Goal: Find specific page/section: Find specific page/section

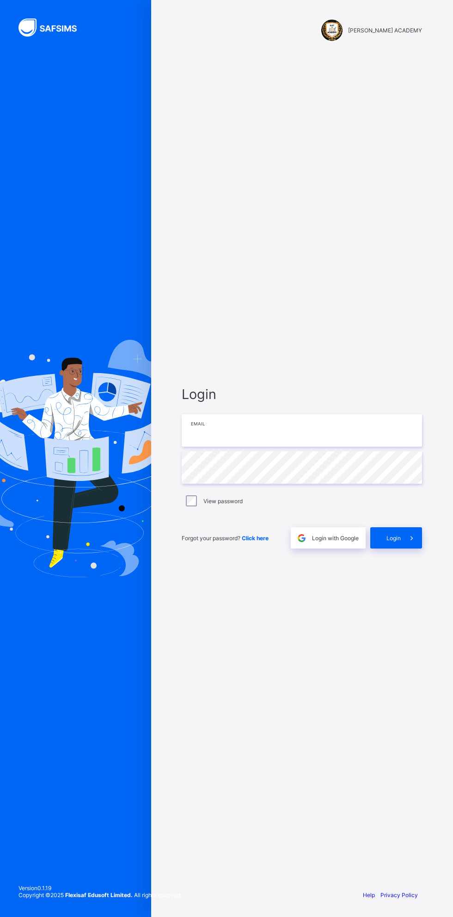
click at [302, 447] on input "email" at bounding box center [302, 430] width 241 height 32
type input "**********"
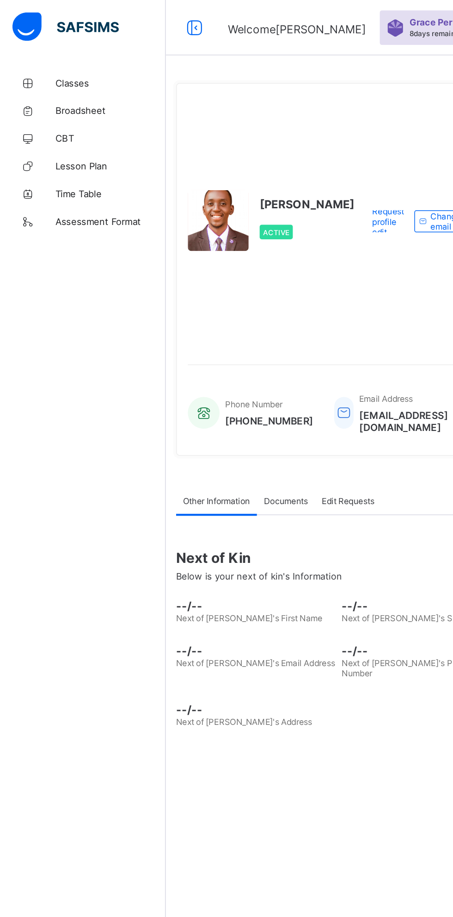
click at [59, 46] on link "Classes" at bounding box center [55, 55] width 111 height 19
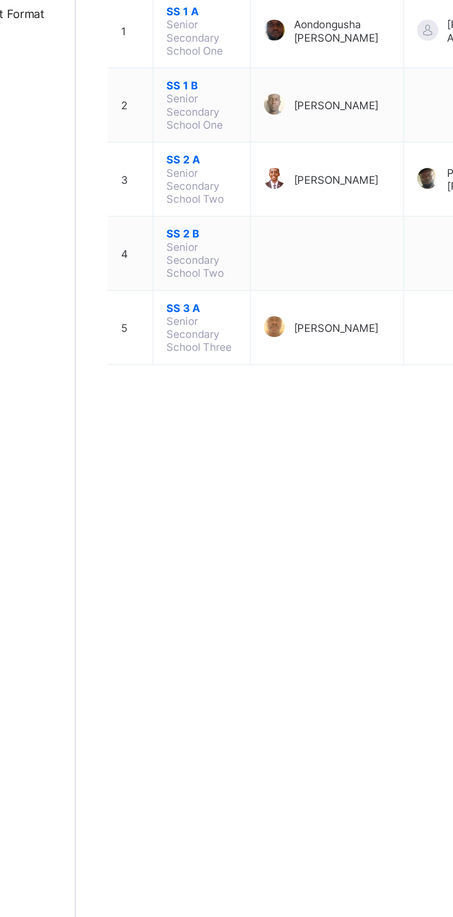
click at [168, 222] on span "SS 2 A" at bounding box center [177, 225] width 37 height 7
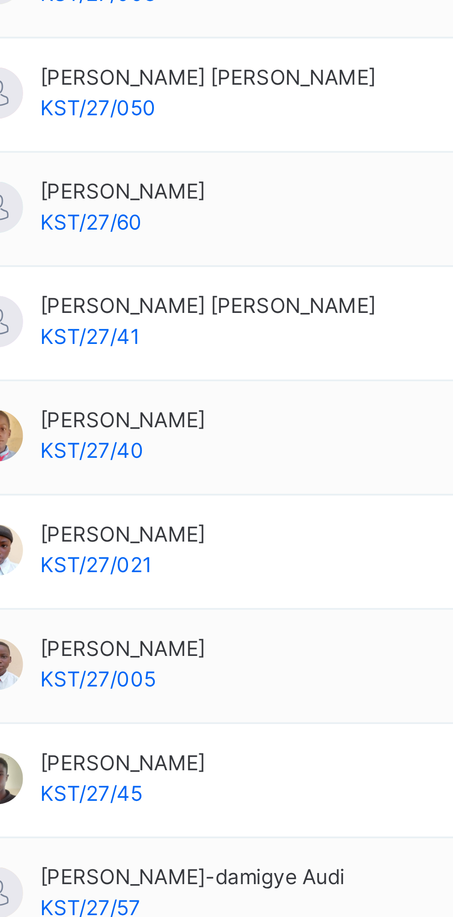
scroll to position [43, 0]
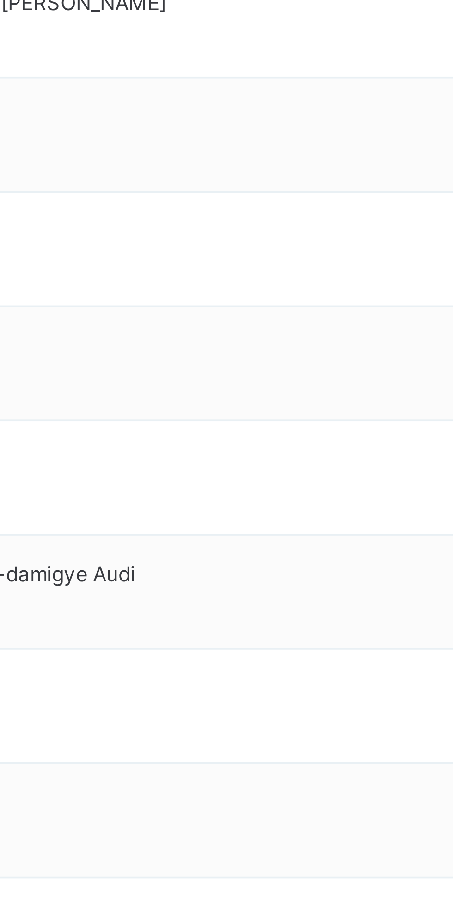
click at [330, 48] on span "Resume" at bounding box center [335, 43] width 21 height 8
